Goal: Ask a question: Seek information or help from site administrators or community

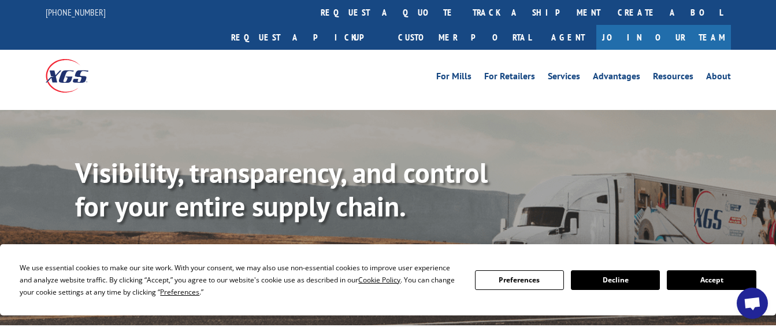
click at [698, 277] on button "Accept" at bounding box center [711, 280] width 89 height 20
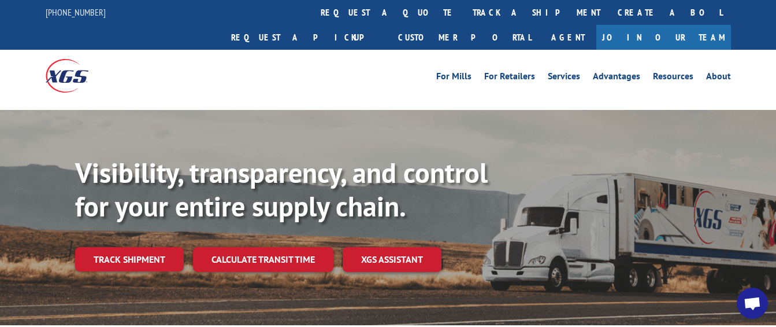
click at [744, 303] on span "Open chat" at bounding box center [752, 304] width 18 height 15
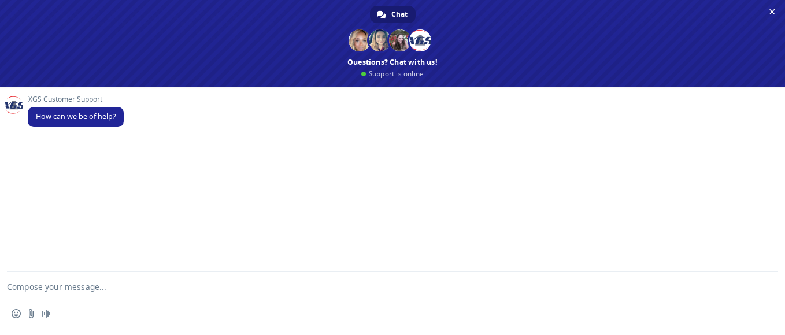
click at [58, 287] on textarea "Compose your message..." at bounding box center [378, 286] width 743 height 29
type textarea "g"
type textarea "Good morning"
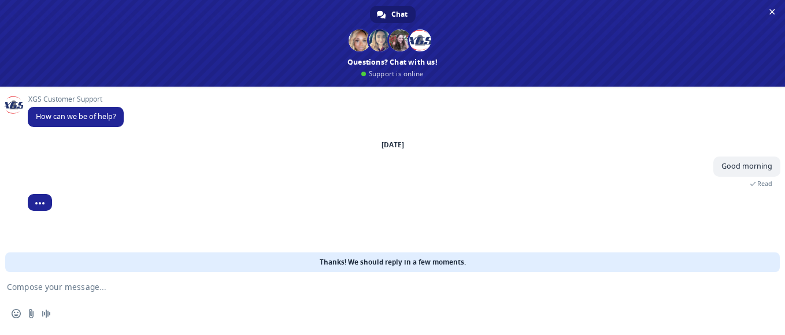
click at [84, 292] on textarea "Compose your message..." at bounding box center [378, 286] width 743 height 29
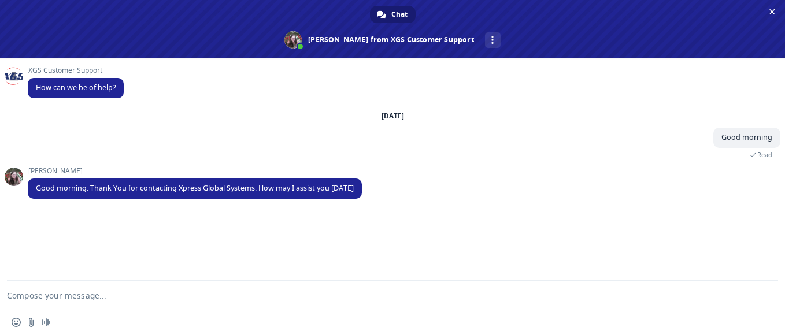
click at [134, 303] on textarea "Compose your message..." at bounding box center [378, 295] width 743 height 29
click at [3, 296] on div "KIndly check" at bounding box center [392, 295] width 785 height 29
drag, startPoint x: 8, startPoint y: 295, endPoint x: 77, endPoint y: 286, distance: 69.3
click at [69, 294] on textarea "KIndly check" at bounding box center [378, 295] width 743 height 29
type textarea "Hi, I wish to know if there is an updated on pickups"
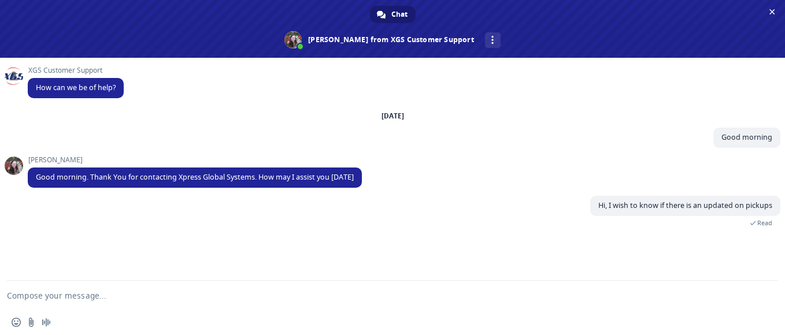
click at [199, 296] on textarea "Compose your message..." at bounding box center [378, 295] width 743 height 29
paste textarea "524581575"
type textarea "524581575"
click at [280, 298] on textarea "Compose your message..." at bounding box center [378, 295] width 743 height 29
paste textarea "524564136"
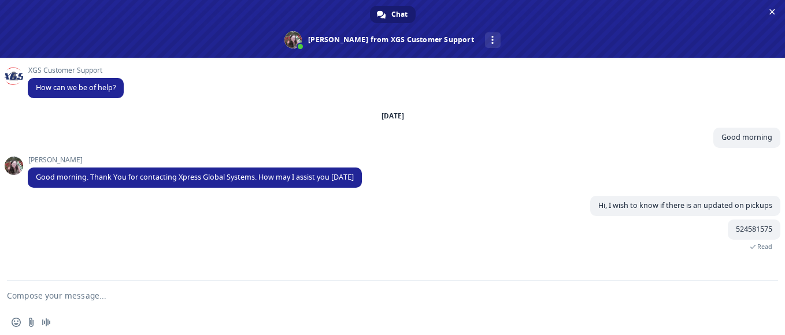
type textarea "524564136"
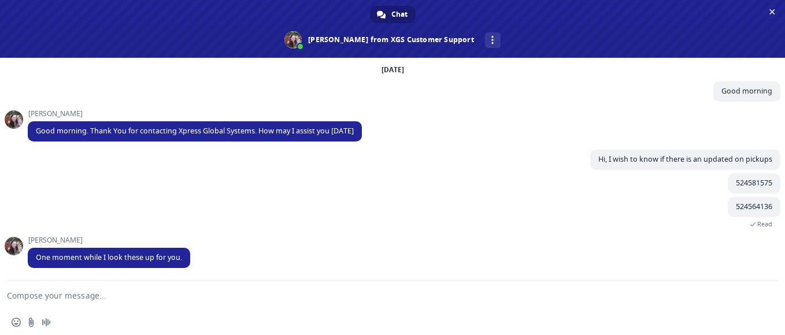
click at [101, 303] on textarea "Compose your message..." at bounding box center [378, 295] width 743 height 29
type textarea "sure, thanks"
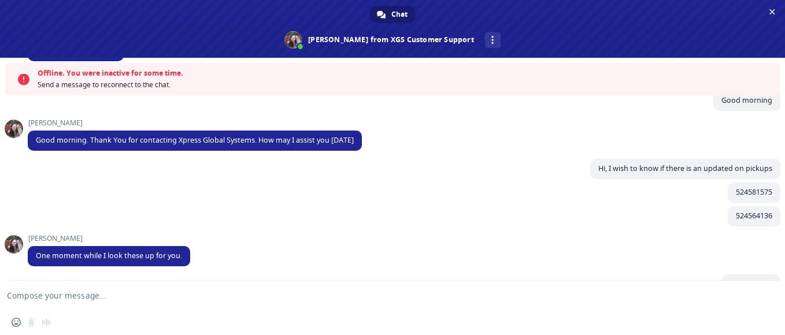
scroll to position [138, 0]
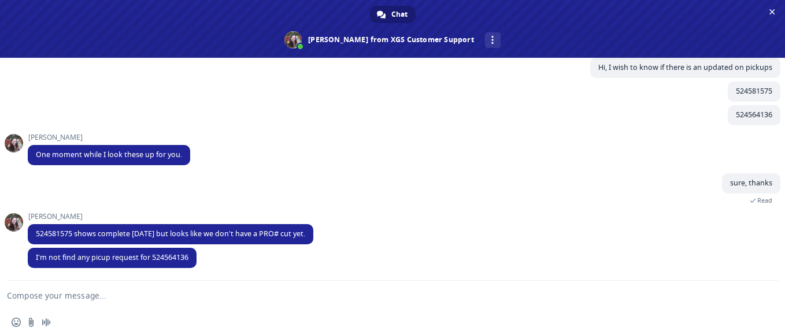
click at [53, 319] on div "Insert an emoji Send a file Audio message" at bounding box center [34, 322] width 45 height 9
click at [32, 294] on textarea "Compose your message..." at bounding box center [378, 295] width 743 height 29
drag, startPoint x: 72, startPoint y: 234, endPoint x: 33, endPoint y: 233, distance: 39.3
click at [33, 233] on span "524581575 shows complete [DATE] but looks like we don't have a PRO# cut yet." at bounding box center [171, 234] width 286 height 20
copy span "524581575"
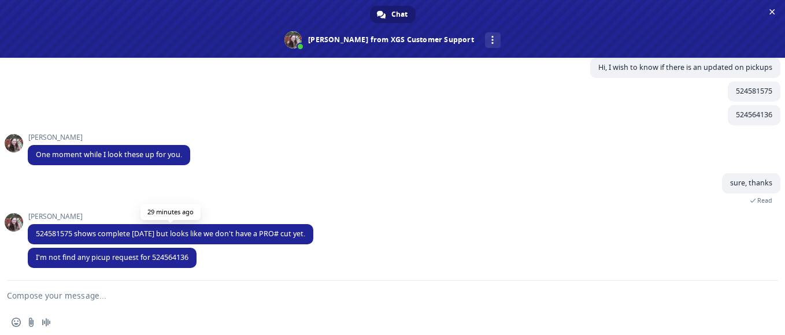
click at [305, 235] on span "524581575 shows complete [DATE] but looks like we don't have a PRO# cut yet." at bounding box center [170, 234] width 269 height 10
drag, startPoint x: 36, startPoint y: 236, endPoint x: 317, endPoint y: 234, distance: 281.5
click at [313, 234] on span "524581575 shows complete [DATE] but looks like we don't have a PRO# cut yet." at bounding box center [171, 234] width 286 height 20
copy span "524581575 shows complete [DATE] but looks like we don't have a PRO# cut yet."
click at [539, 112] on div "524564136 37 minutes ago" at bounding box center [404, 119] width 753 height 28
